Goal: Information Seeking & Learning: Understand process/instructions

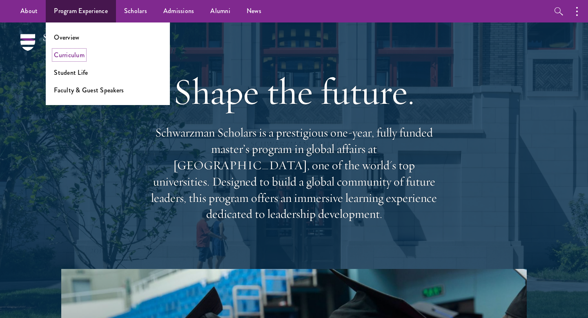
click at [73, 56] on link "Curriculum" at bounding box center [69, 54] width 31 height 9
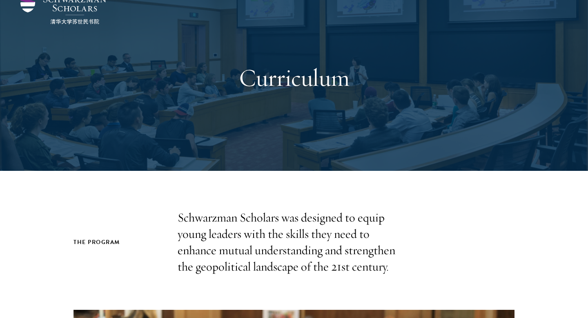
scroll to position [168, 0]
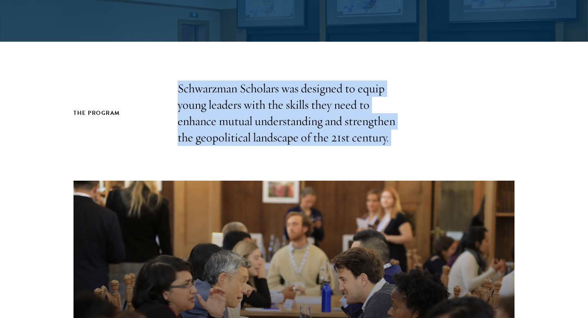
drag, startPoint x: 207, startPoint y: 80, endPoint x: 208, endPoint y: 164, distance: 84.2
click at [208, 164] on div "The Program Schwarzman Scholars was designed to equip young leaders with the sk…" at bounding box center [294, 280] width 588 height 399
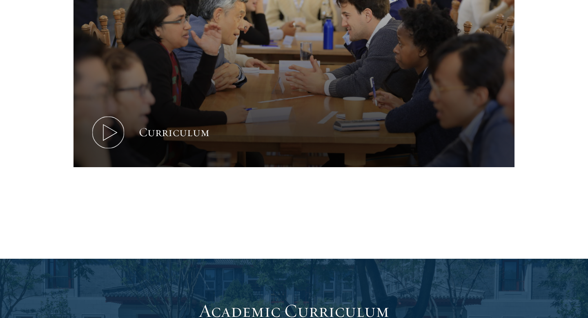
scroll to position [431, 0]
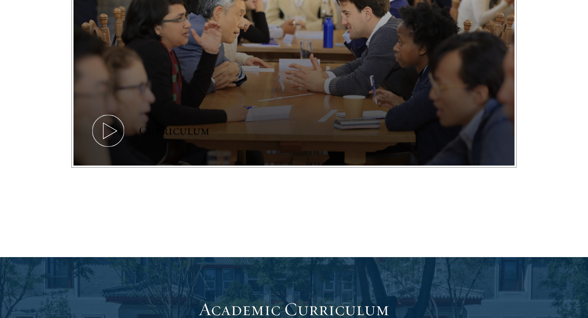
click at [103, 132] on icon at bounding box center [108, 130] width 37 height 37
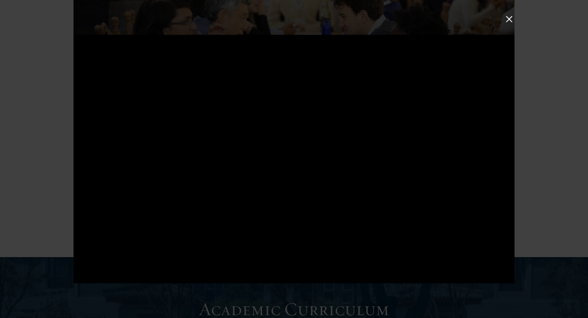
click at [514, 17] on button at bounding box center [509, 19] width 11 height 11
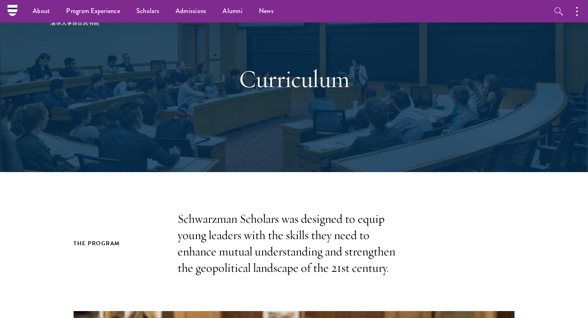
scroll to position [0, 0]
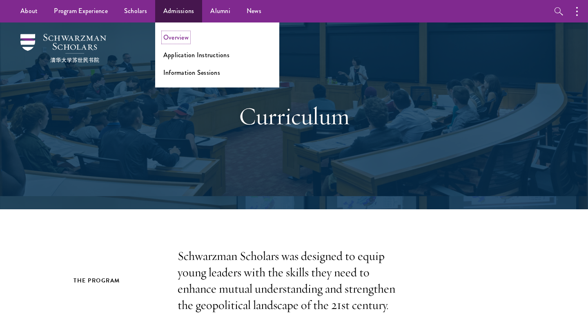
click at [174, 38] on link "Overview" at bounding box center [175, 37] width 25 height 9
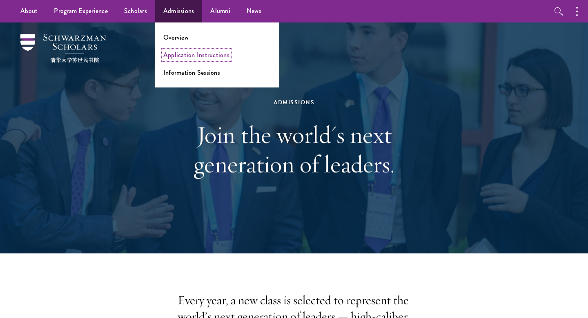
click at [177, 57] on link "Application Instructions" at bounding box center [196, 54] width 66 height 9
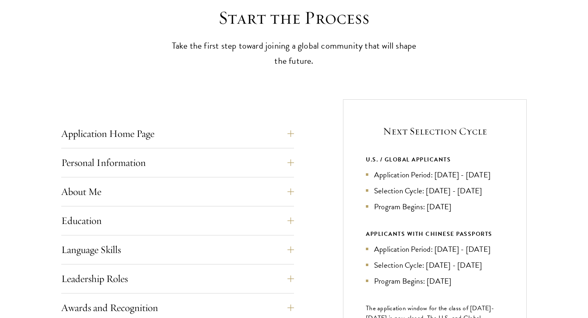
scroll to position [233, 0]
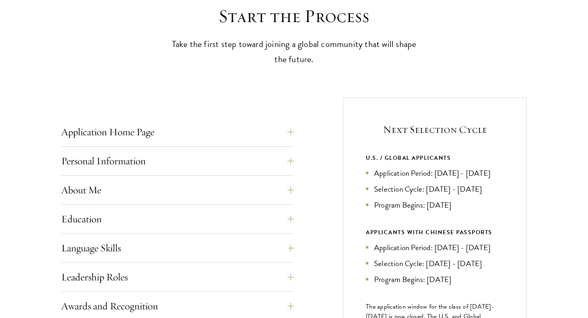
drag, startPoint x: 369, startPoint y: 158, endPoint x: 447, endPoint y: 186, distance: 83.0
click at [447, 186] on div "U.S. / GLOBAL APPLICANTS Application Period: [DATE] - [DATE] Selection Cycle: […" at bounding box center [435, 182] width 138 height 58
click at [447, 179] on li "Application Period: [DATE] - [DATE]" at bounding box center [435, 173] width 138 height 12
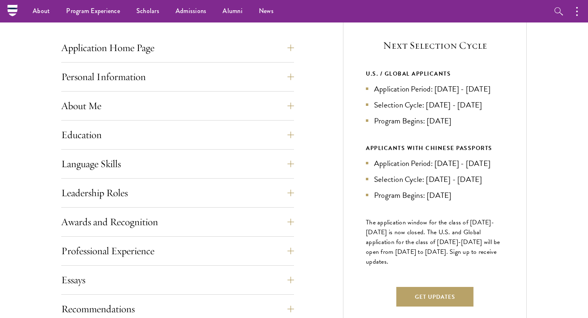
scroll to position [291, 0]
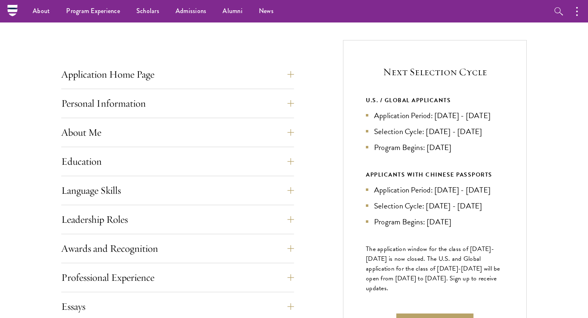
drag, startPoint x: 376, startPoint y: 118, endPoint x: 385, endPoint y: 130, distance: 15.4
click at [385, 121] on li "Application Period: [DATE] - [DATE]" at bounding box center [435, 116] width 138 height 12
drag, startPoint x: 393, startPoint y: 130, endPoint x: 369, endPoint y: 119, distance: 25.8
click at [369, 119] on li "Application Period: [DATE] - [DATE]" at bounding box center [435, 116] width 138 height 12
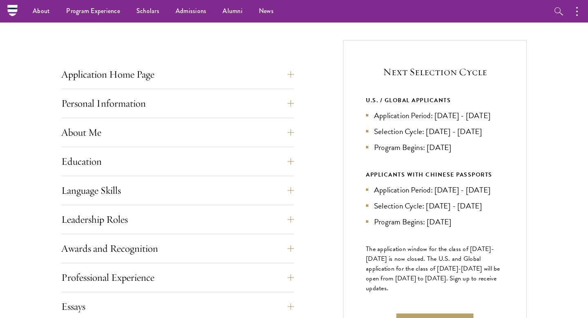
drag, startPoint x: 375, startPoint y: 119, endPoint x: 399, endPoint y: 131, distance: 27.4
click at [399, 121] on li "Application Period: [DATE] - [DATE]" at bounding box center [435, 116] width 138 height 12
drag, startPoint x: 399, startPoint y: 131, endPoint x: 378, endPoint y: 119, distance: 24.2
click at [378, 119] on li "Application Period: [DATE] - [DATE]" at bounding box center [435, 116] width 138 height 12
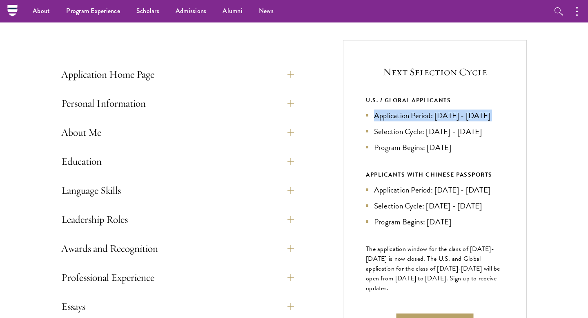
click at [378, 119] on li "Application Period: [DATE] - [DATE]" at bounding box center [435, 116] width 138 height 12
drag, startPoint x: 376, startPoint y: 118, endPoint x: 396, endPoint y: 128, distance: 22.1
click at [396, 121] on li "Application Period: [DATE] - [DATE]" at bounding box center [435, 116] width 138 height 12
click at [438, 114] on li "Application Period: [DATE] - [DATE]" at bounding box center [435, 116] width 138 height 12
drag, startPoint x: 436, startPoint y: 114, endPoint x: 431, endPoint y: 127, distance: 13.7
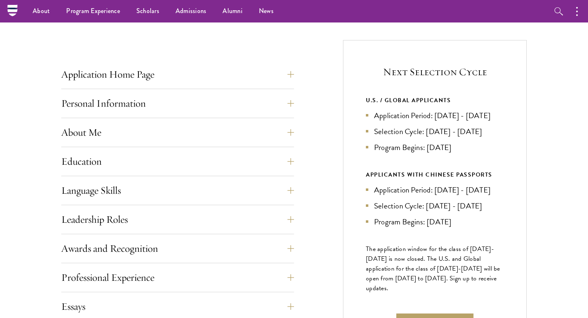
click at [431, 121] on li "Application Period: [DATE] - [DATE]" at bounding box center [435, 116] width 138 height 12
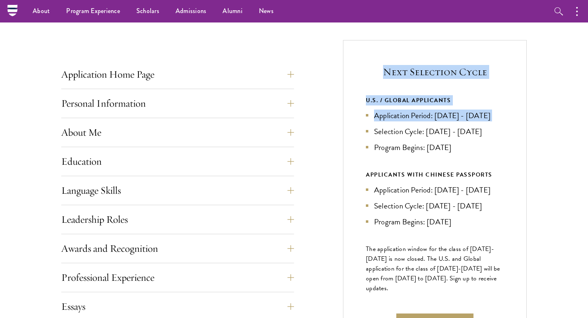
drag, startPoint x: 431, startPoint y: 127, endPoint x: 386, endPoint y: 73, distance: 70.3
click at [386, 73] on div "Next Selection Cycle U.S. / GLOBAL APPLICANTS Application Period: [DATE] - [DAT…" at bounding box center [435, 203] width 184 height 326
click at [386, 73] on h5 "Next Selection Cycle" at bounding box center [435, 72] width 138 height 14
